Goal: Information Seeking & Learning: Learn about a topic

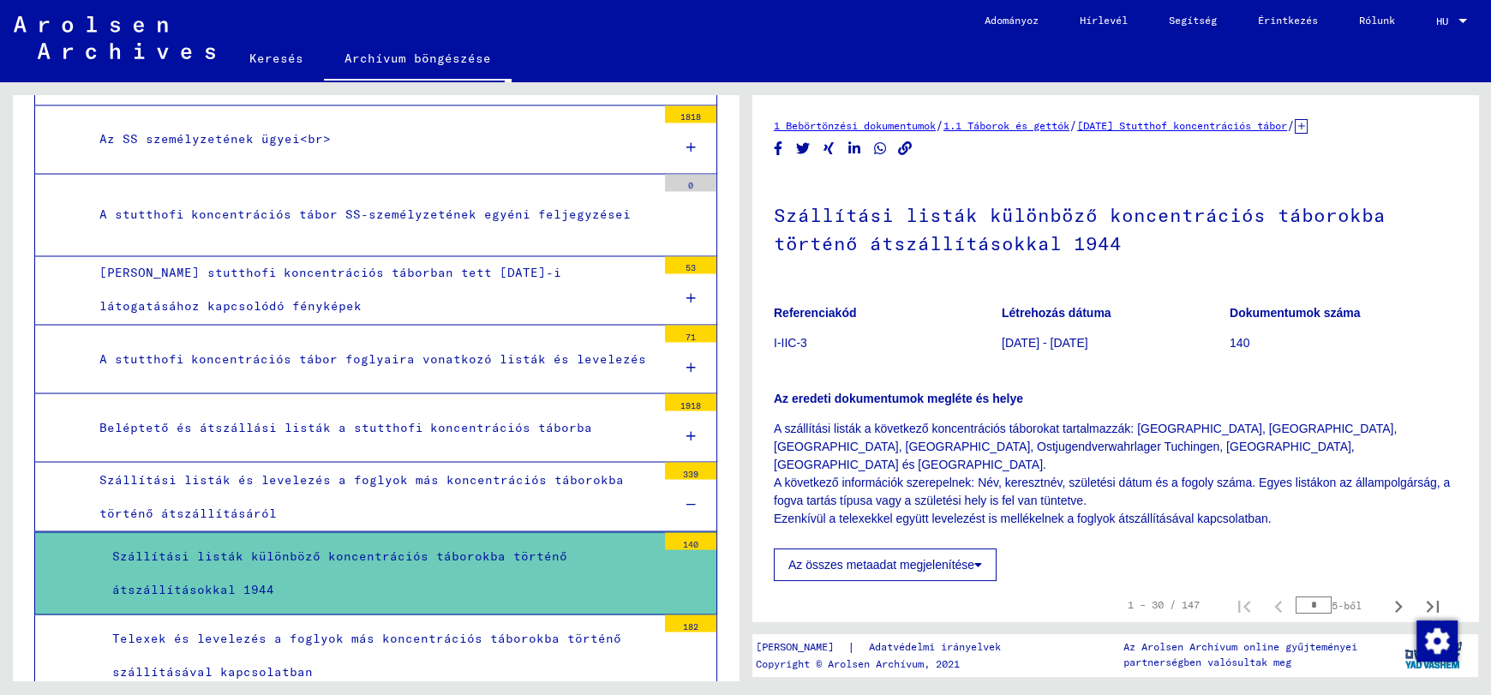
click at [1052, 123] on font "1.1 Táborok és gettók" at bounding box center [1006, 125] width 126 height 13
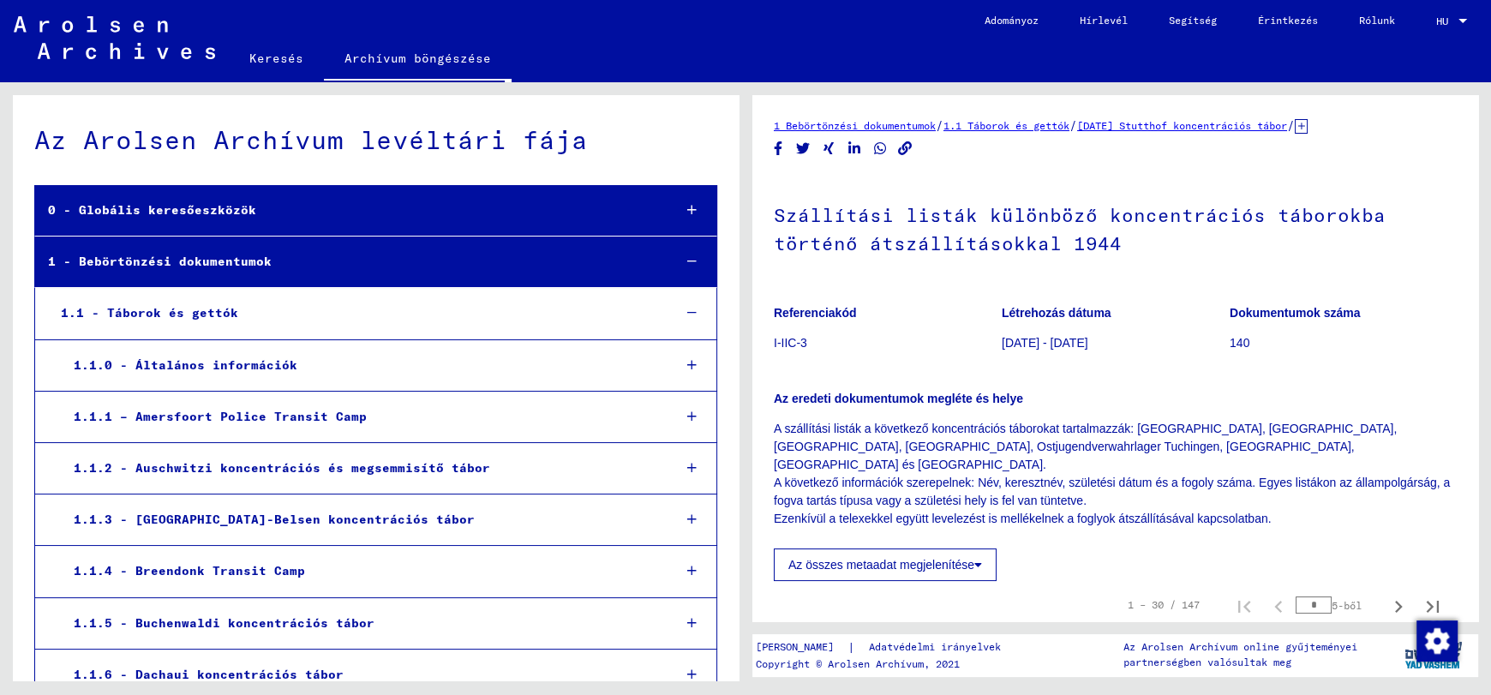
click at [200, 314] on font "1.1 - Táborok és gettók" at bounding box center [149, 312] width 177 height 15
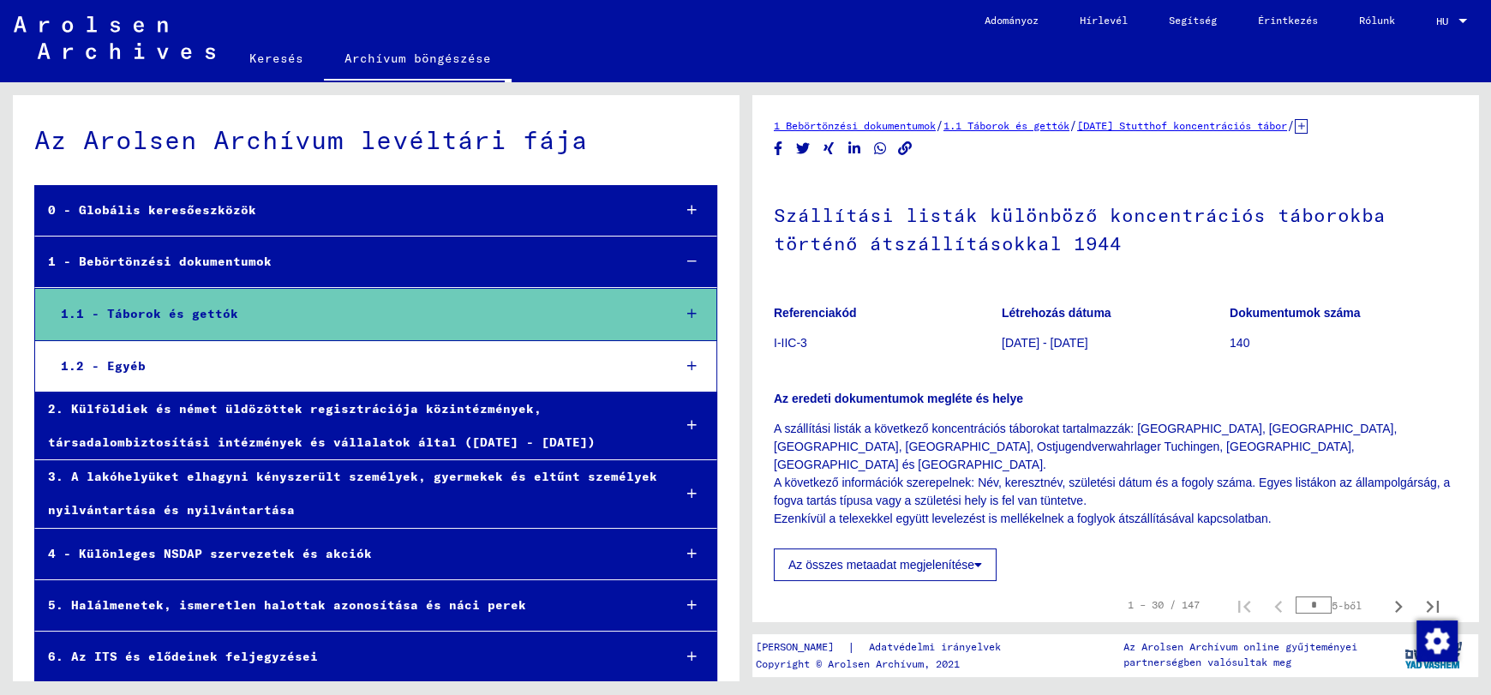
scroll to position [113, 0]
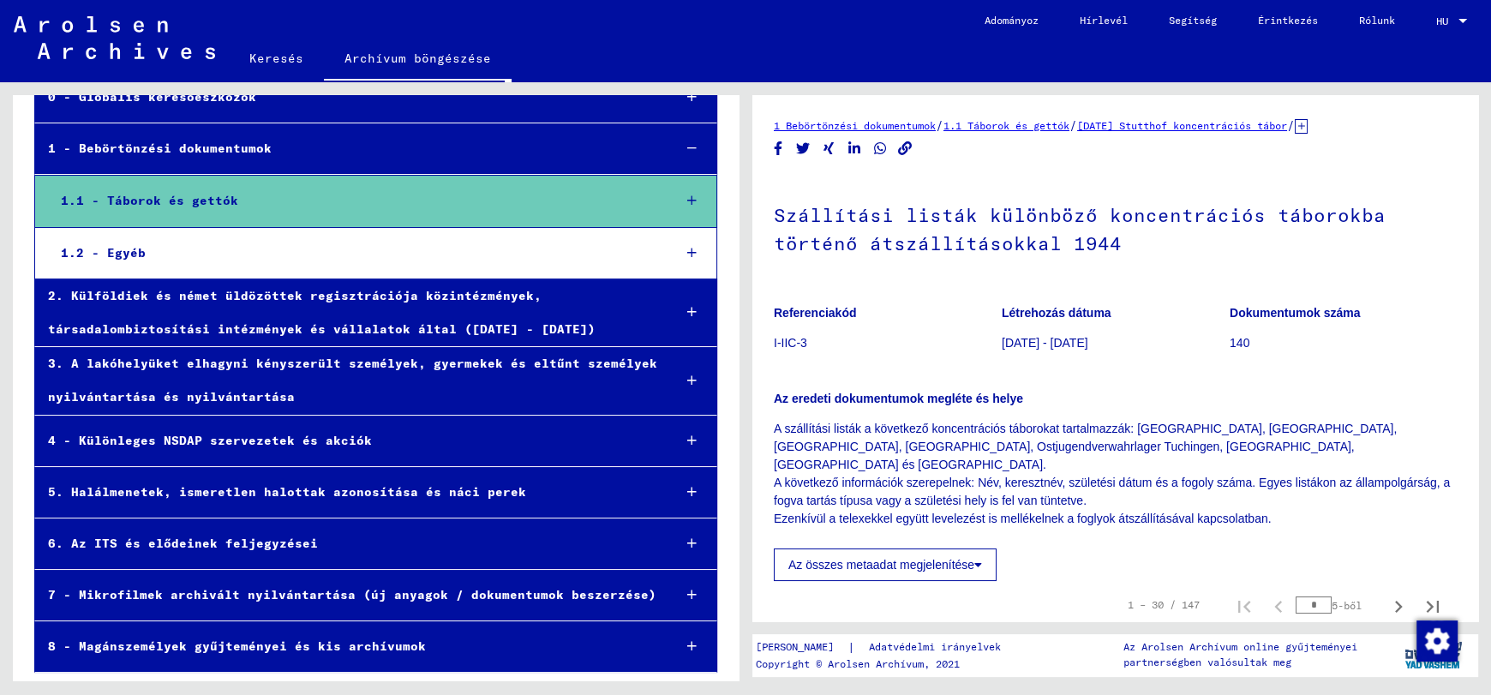
click at [192, 202] on font "1.1 - Táborok és gettók" at bounding box center [149, 200] width 177 height 15
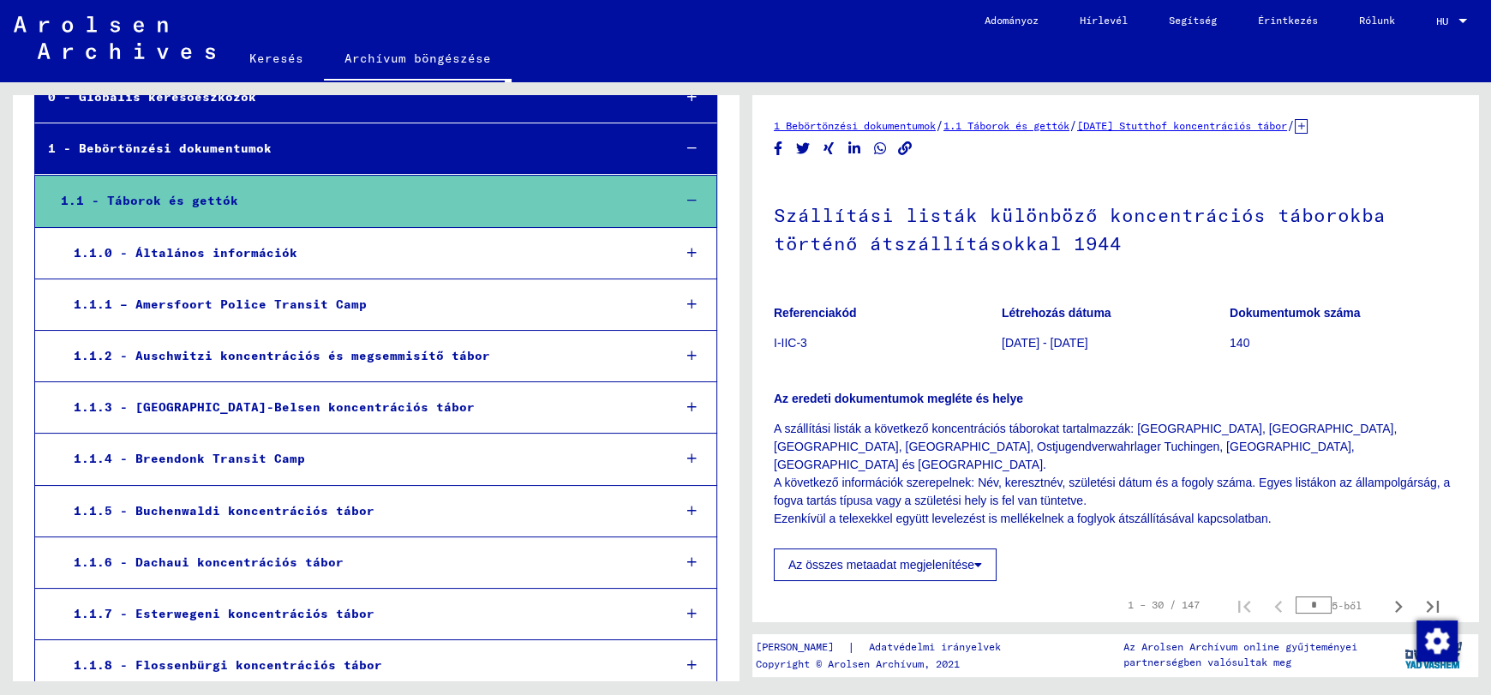
click at [345, 508] on font "1.1.5 - Buchenwaldi koncentrációs tábor" at bounding box center [224, 510] width 301 height 15
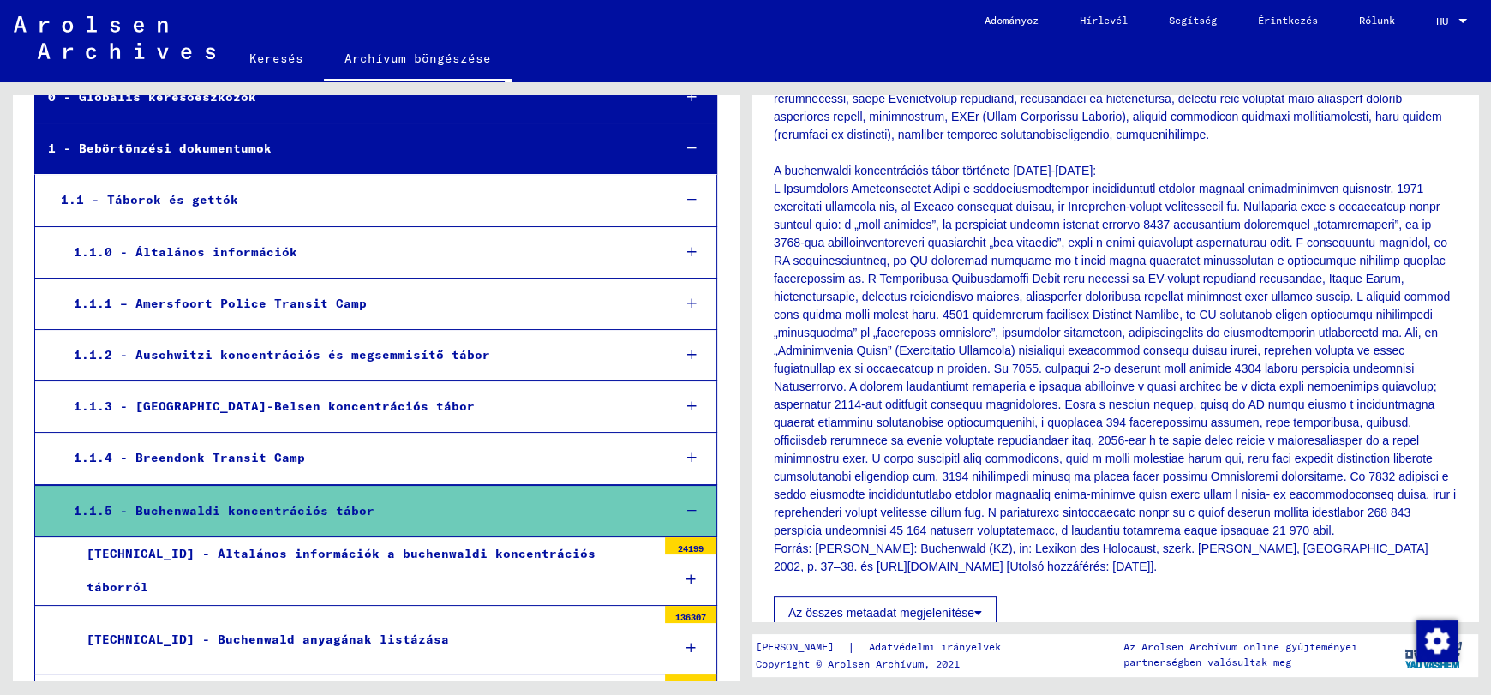
scroll to position [771, 0]
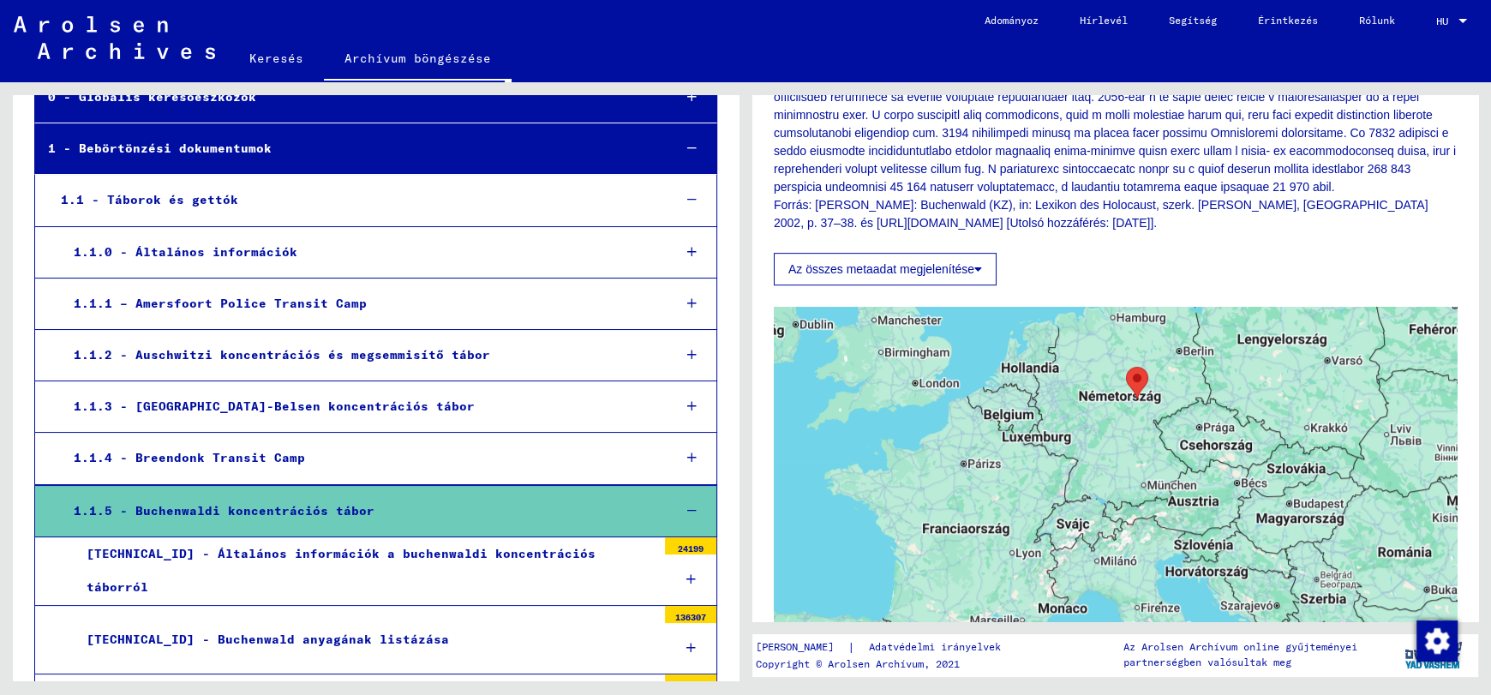
drag, startPoint x: 1210, startPoint y: 565, endPoint x: 1216, endPoint y: 436, distance: 128.6
click at [1216, 436] on div at bounding box center [1115, 521] width 683 height 428
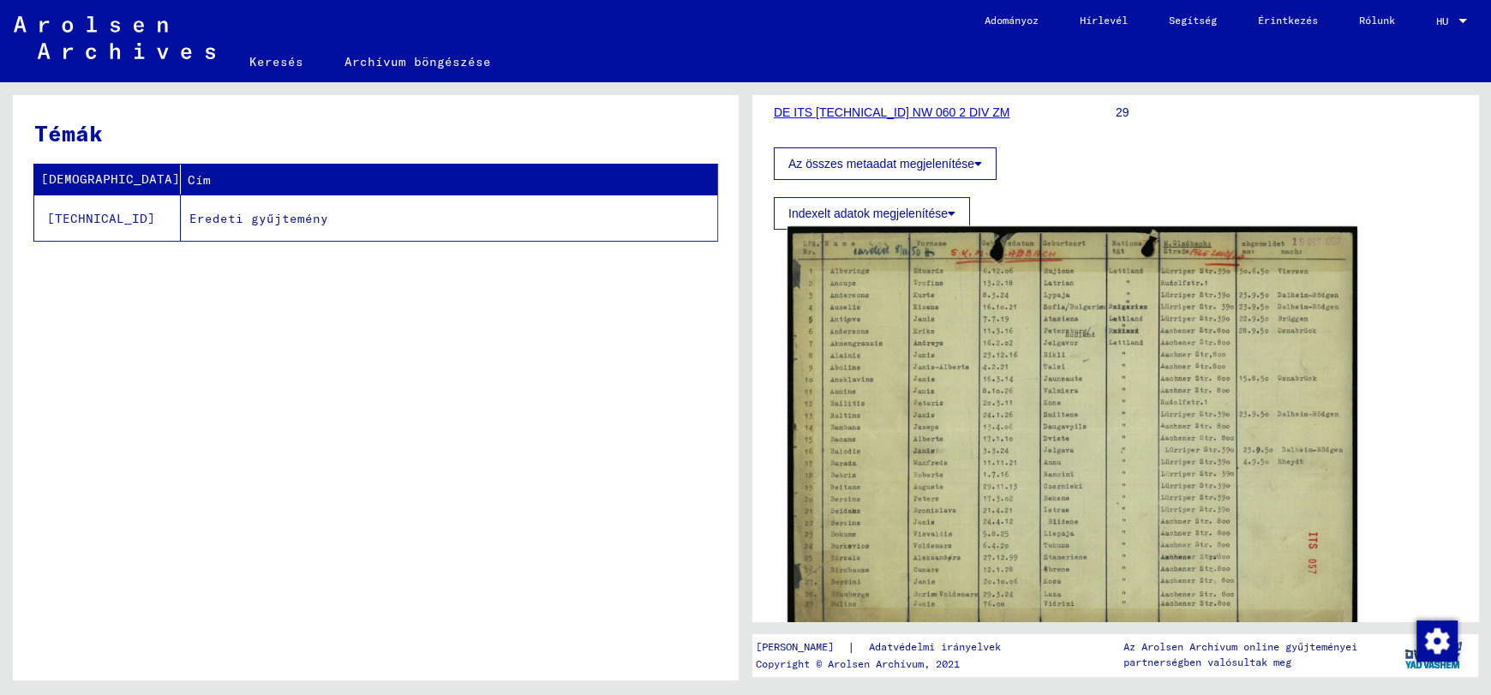
scroll to position [343, 0]
